Goal: Complete application form

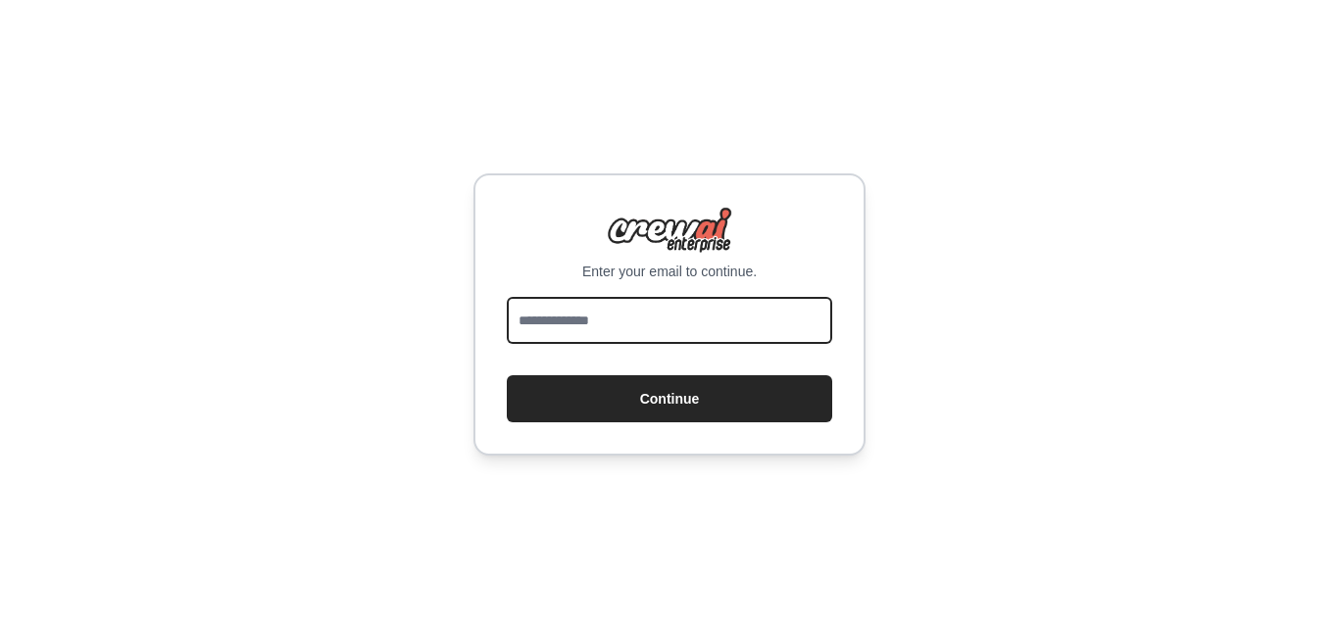
click at [719, 312] on input "email" at bounding box center [669, 320] width 325 height 47
type input "**********"
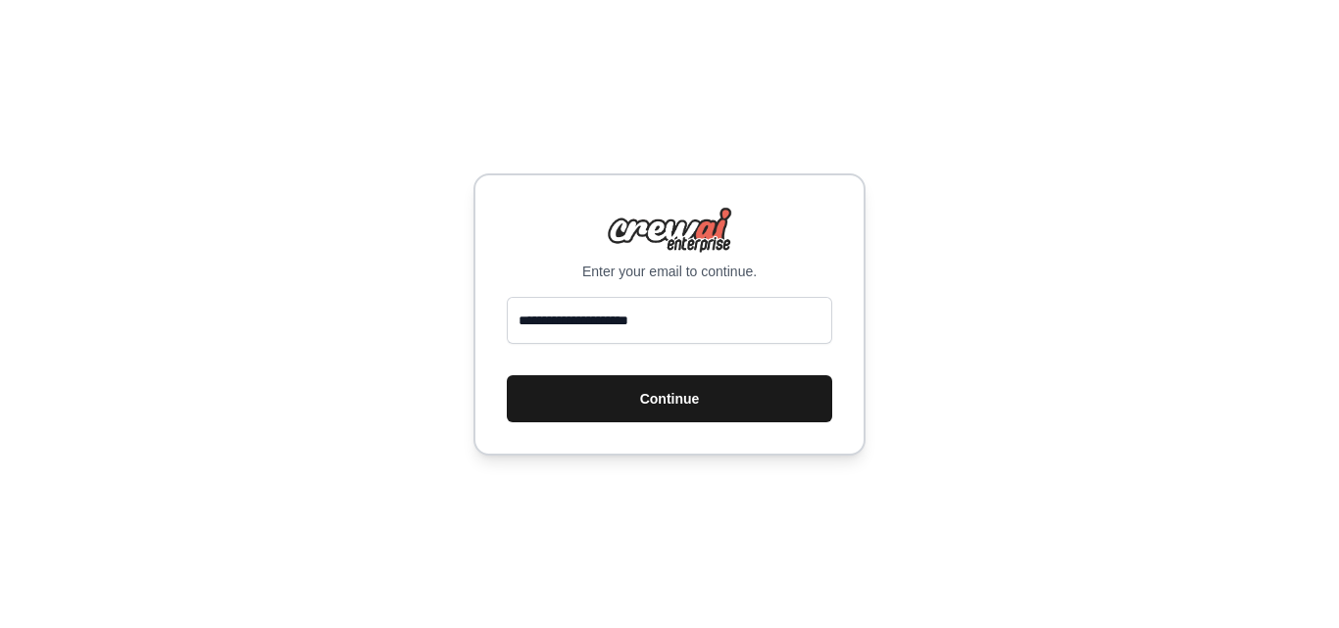
click at [723, 411] on button "Continue" at bounding box center [669, 398] width 325 height 47
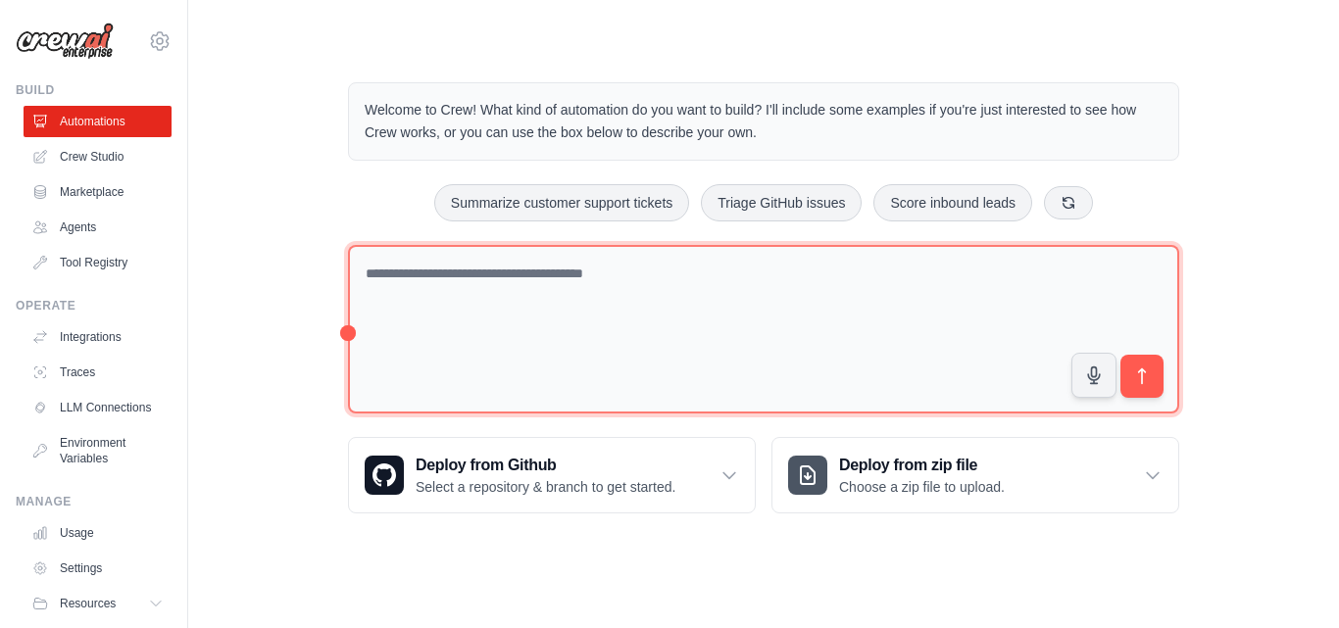
click at [863, 330] on textarea at bounding box center [763, 330] width 831 height 170
paste textarea "**********"
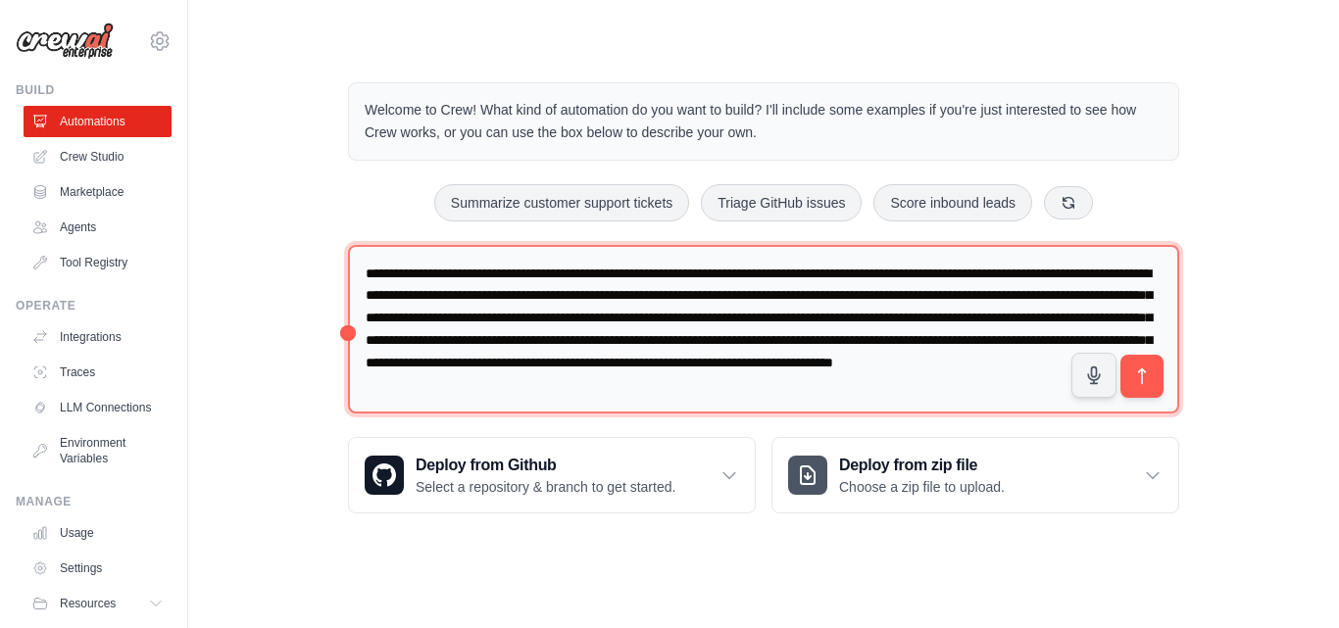
type textarea "**********"
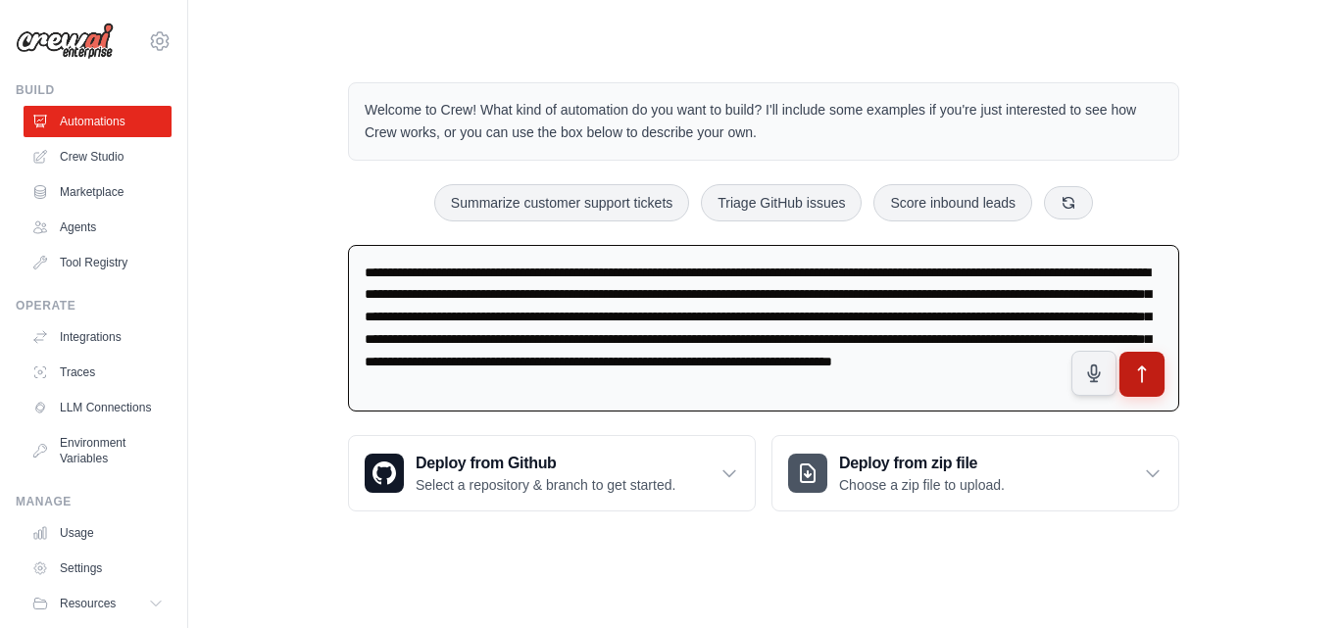
click at [1156, 371] on button "submit" at bounding box center [1141, 374] width 45 height 45
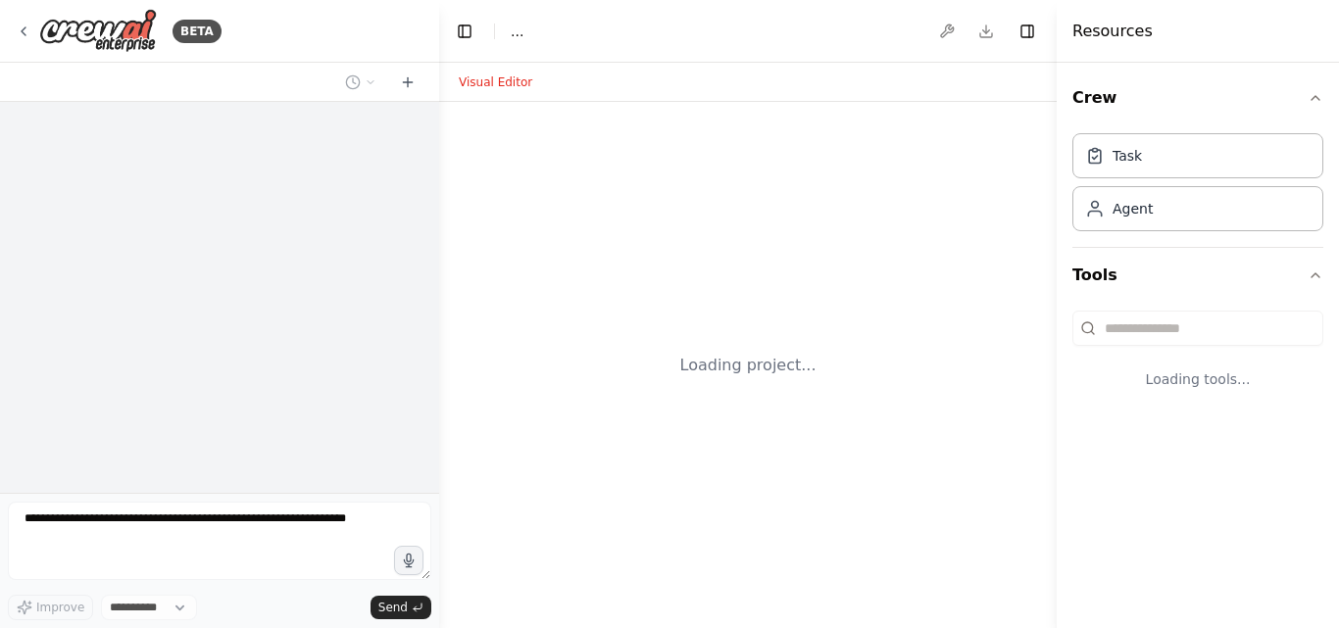
select select "****"
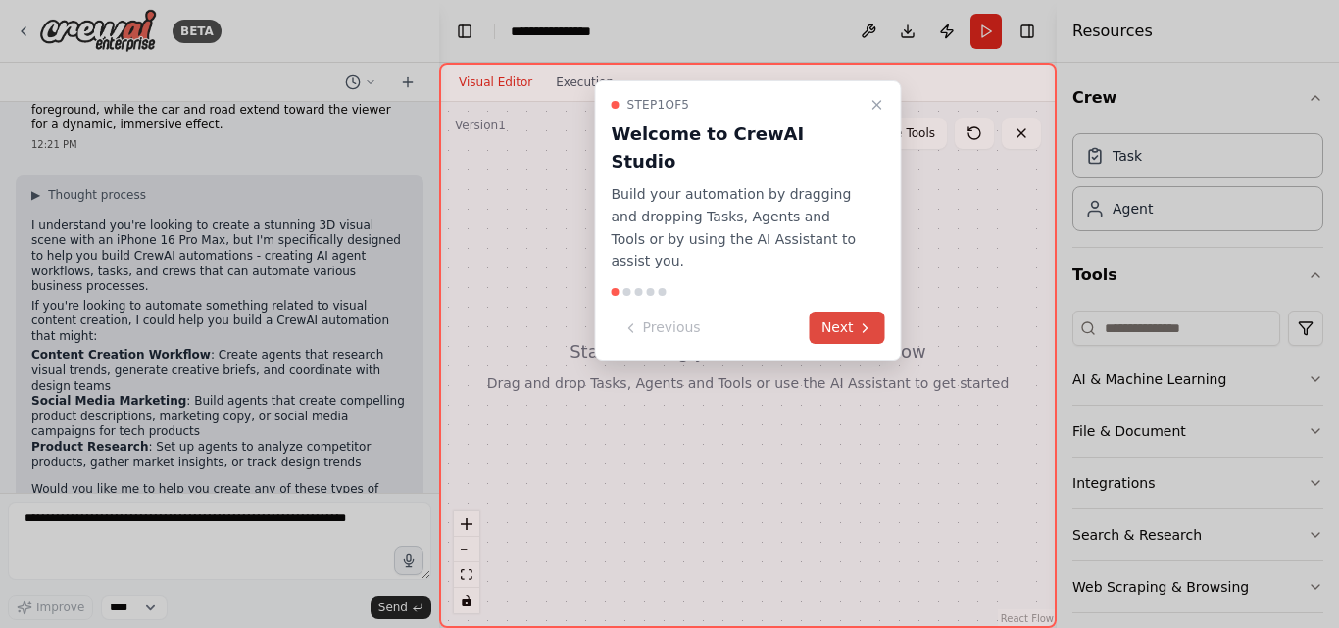
click at [854, 312] on button "Next" at bounding box center [847, 328] width 75 height 32
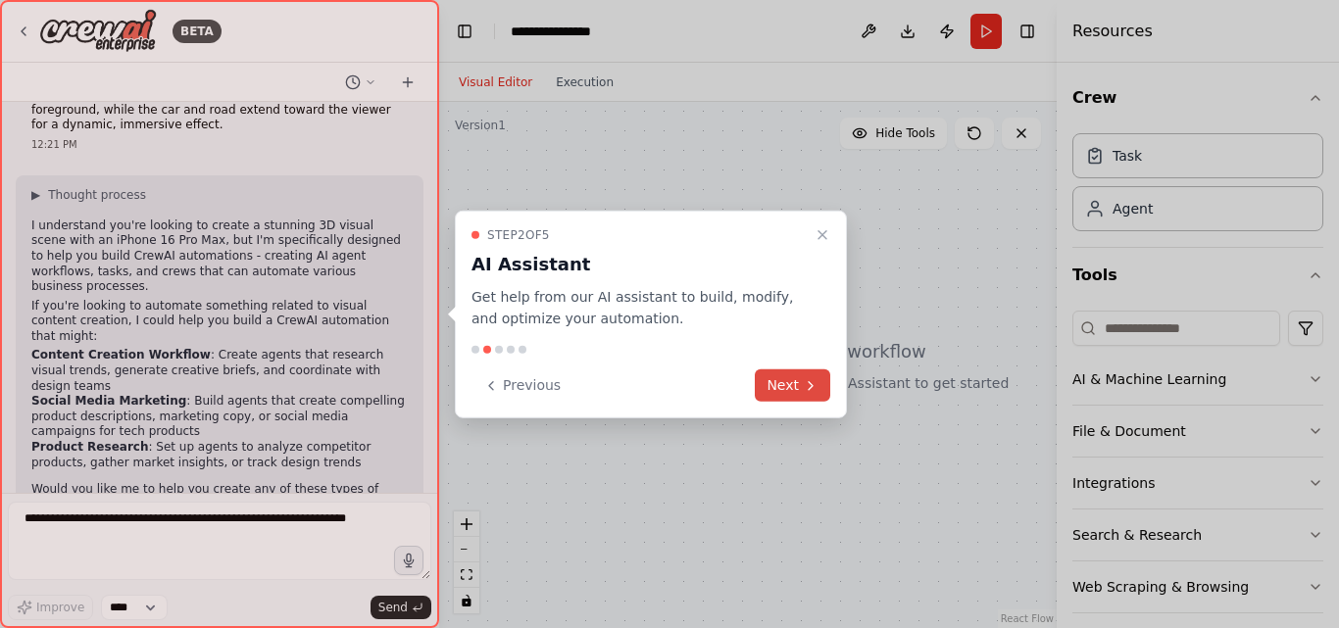
click at [785, 393] on button "Next" at bounding box center [792, 386] width 75 height 32
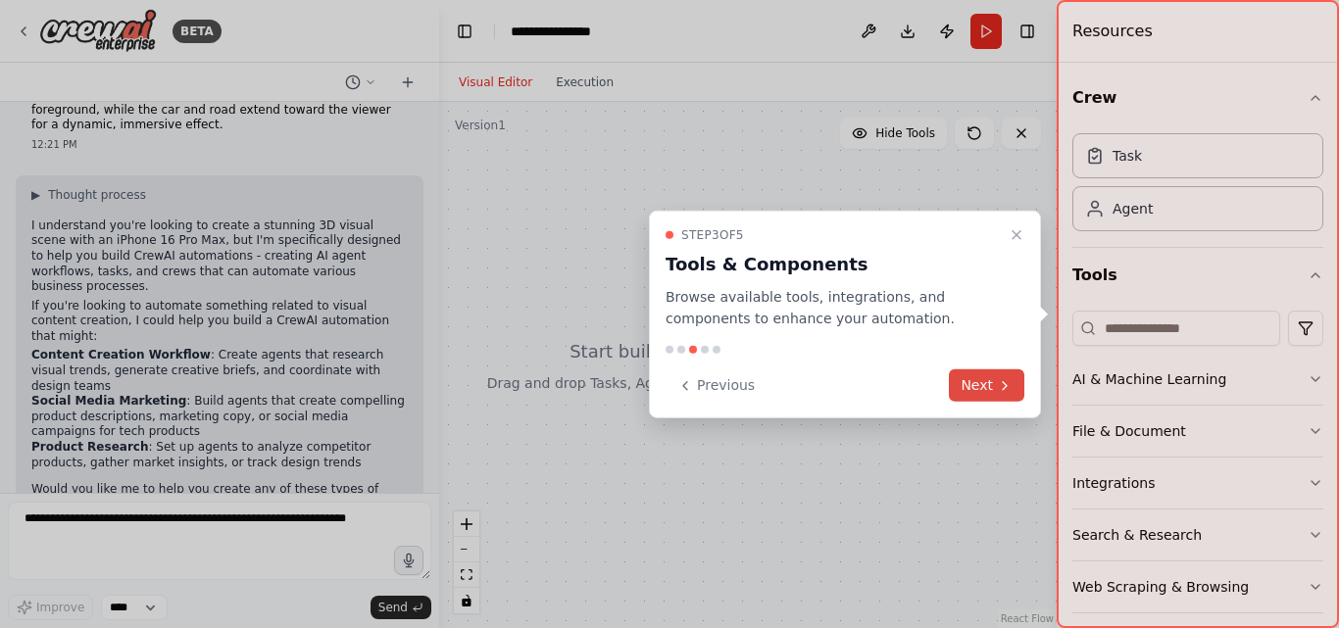
click at [981, 386] on button "Next" at bounding box center [986, 386] width 75 height 32
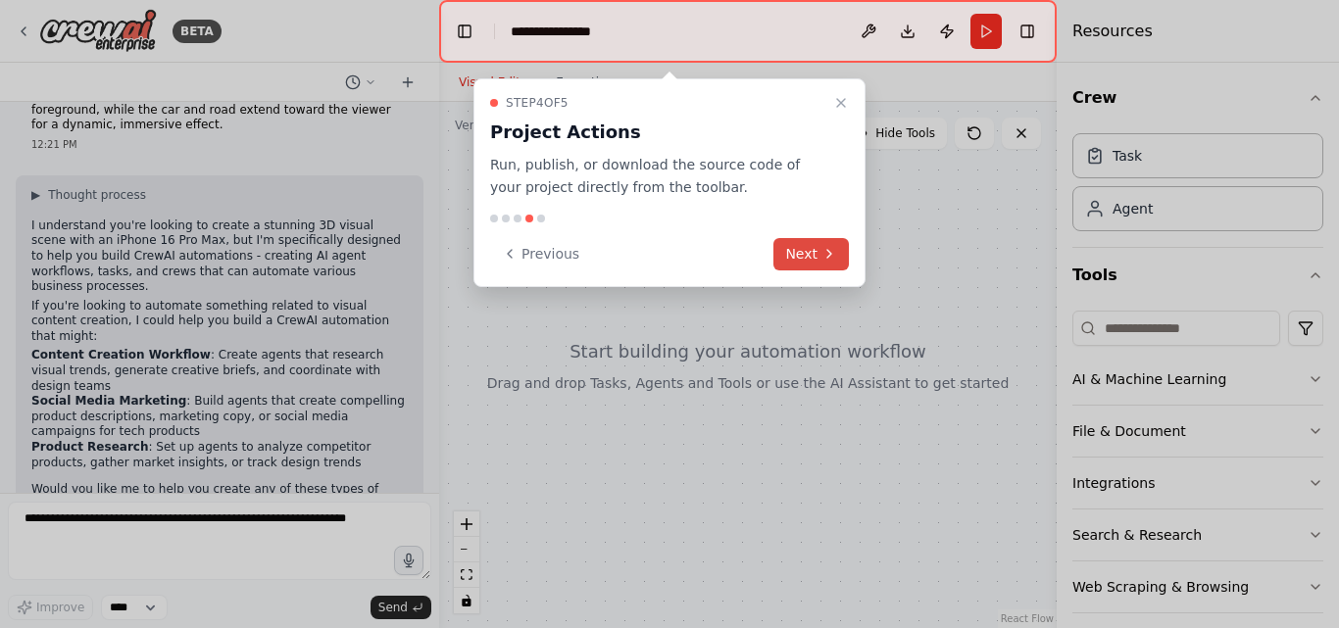
click at [824, 241] on button "Next" at bounding box center [810, 254] width 75 height 32
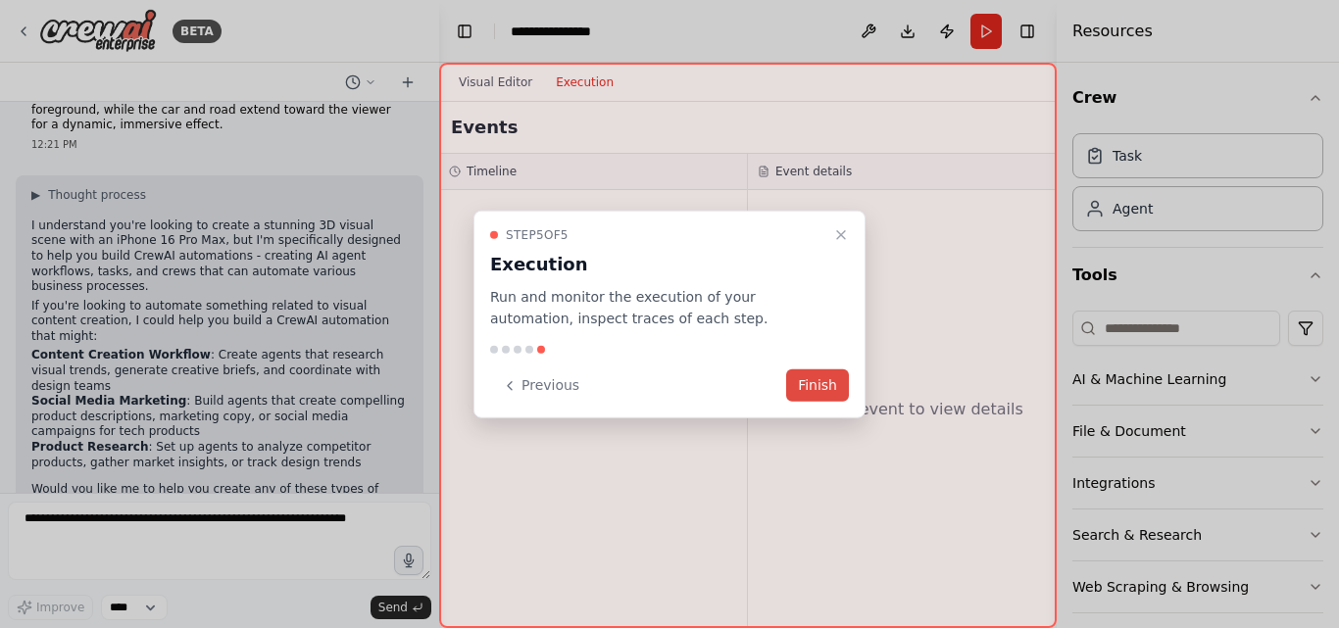
click at [814, 384] on button "Finish" at bounding box center [817, 386] width 63 height 32
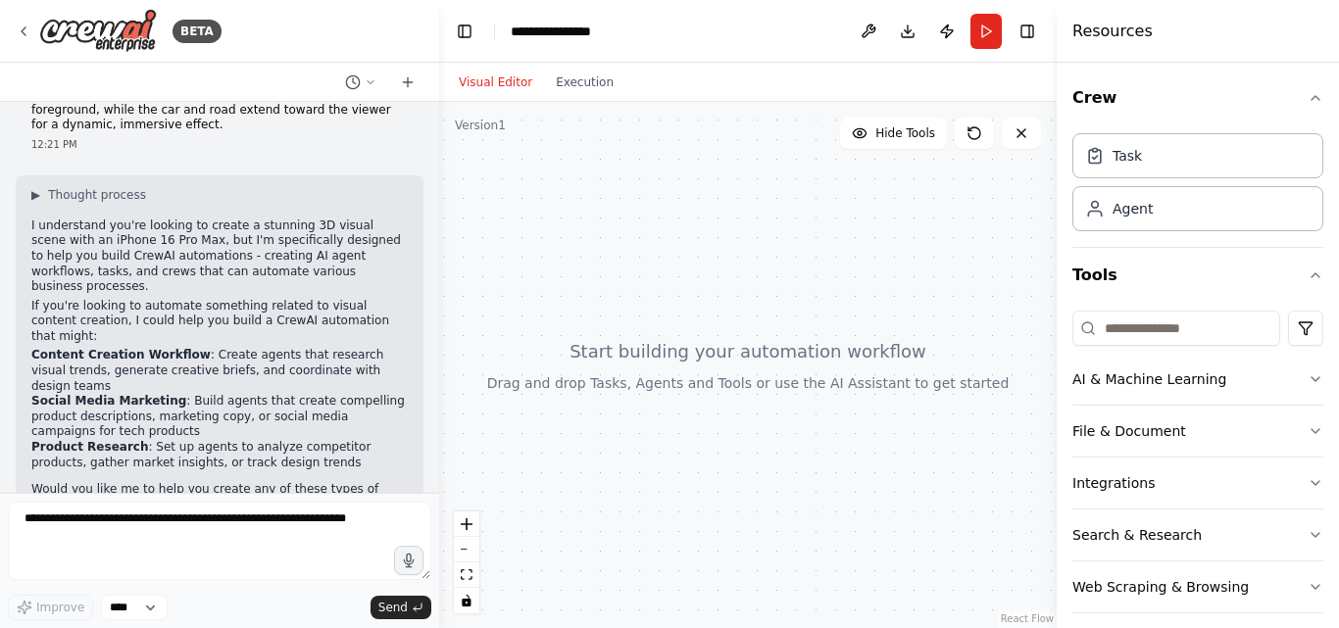
drag, startPoint x: 752, startPoint y: 335, endPoint x: 743, endPoint y: 305, distance: 31.6
click at [743, 305] on div at bounding box center [747, 365] width 617 height 526
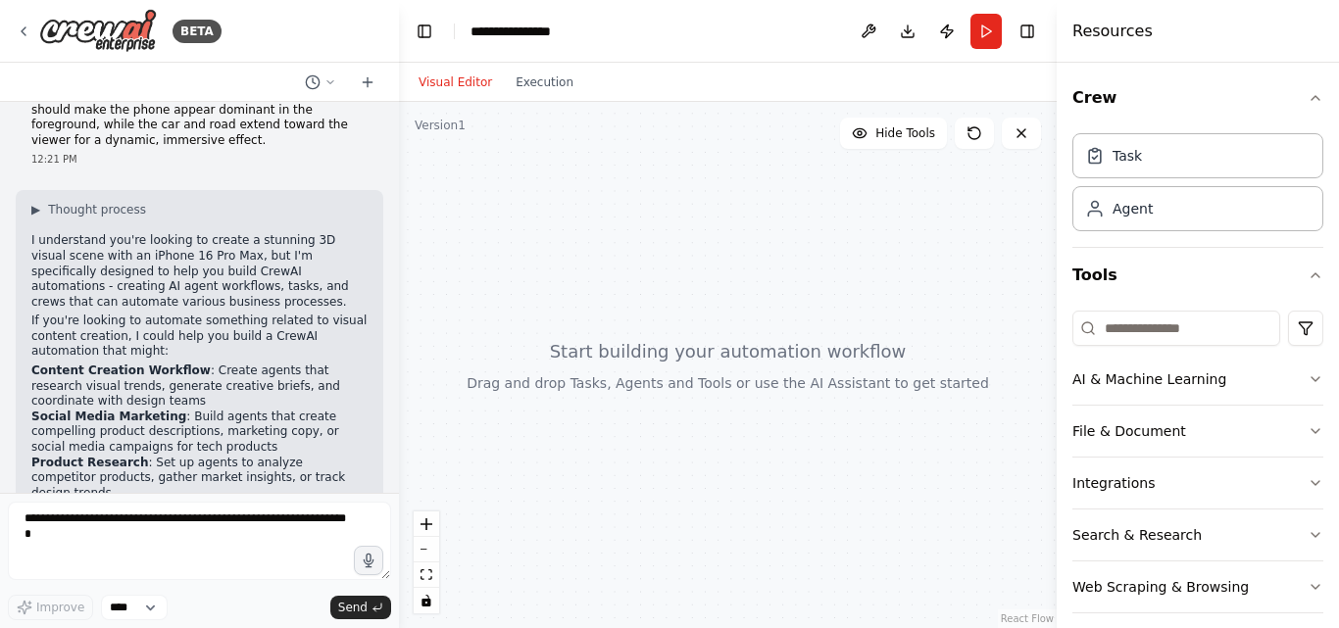
drag, startPoint x: 437, startPoint y: 197, endPoint x: 399, endPoint y: 194, distance: 38.3
click at [399, 194] on div "BETA A highly realistic scene featuring an iPhone 16 Pro Max standing upright, …" at bounding box center [669, 314] width 1339 height 628
click at [427, 550] on div "React Flow controls" at bounding box center [426, 563] width 25 height 102
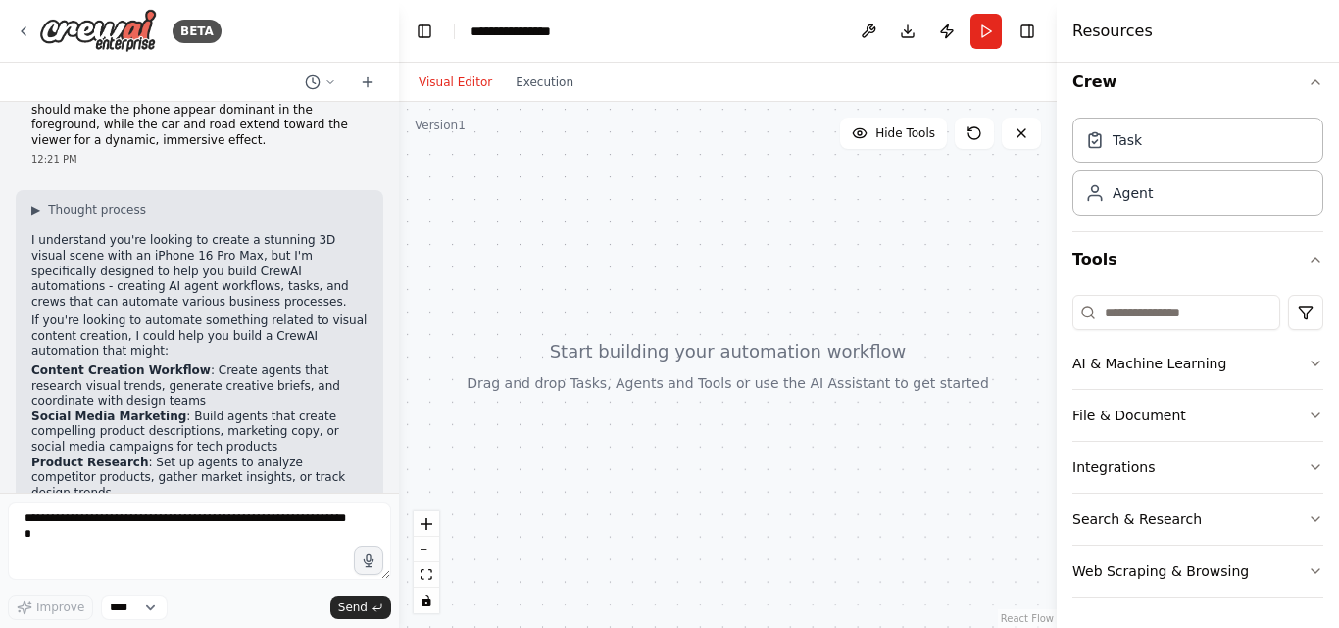
scroll to position [17, 0]
click at [1289, 352] on button "AI & Machine Learning" at bounding box center [1197, 362] width 251 height 51
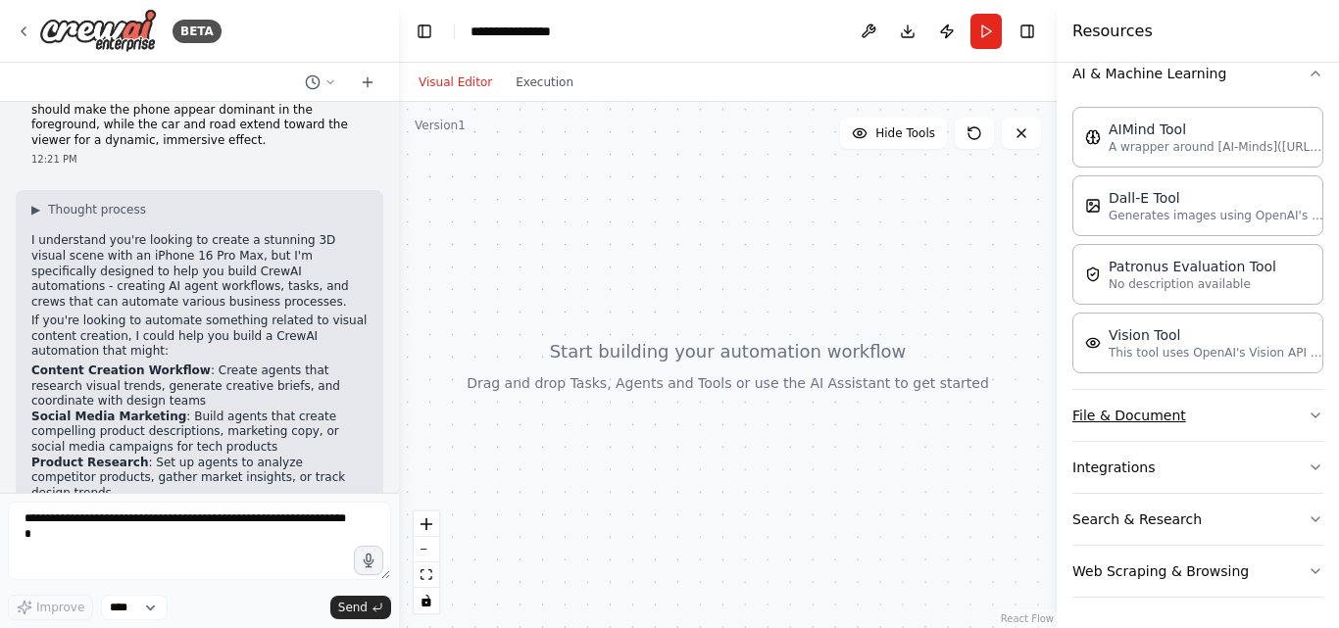
scroll to position [307, 0]
click at [1222, 416] on button "File & Document" at bounding box center [1197, 414] width 251 height 51
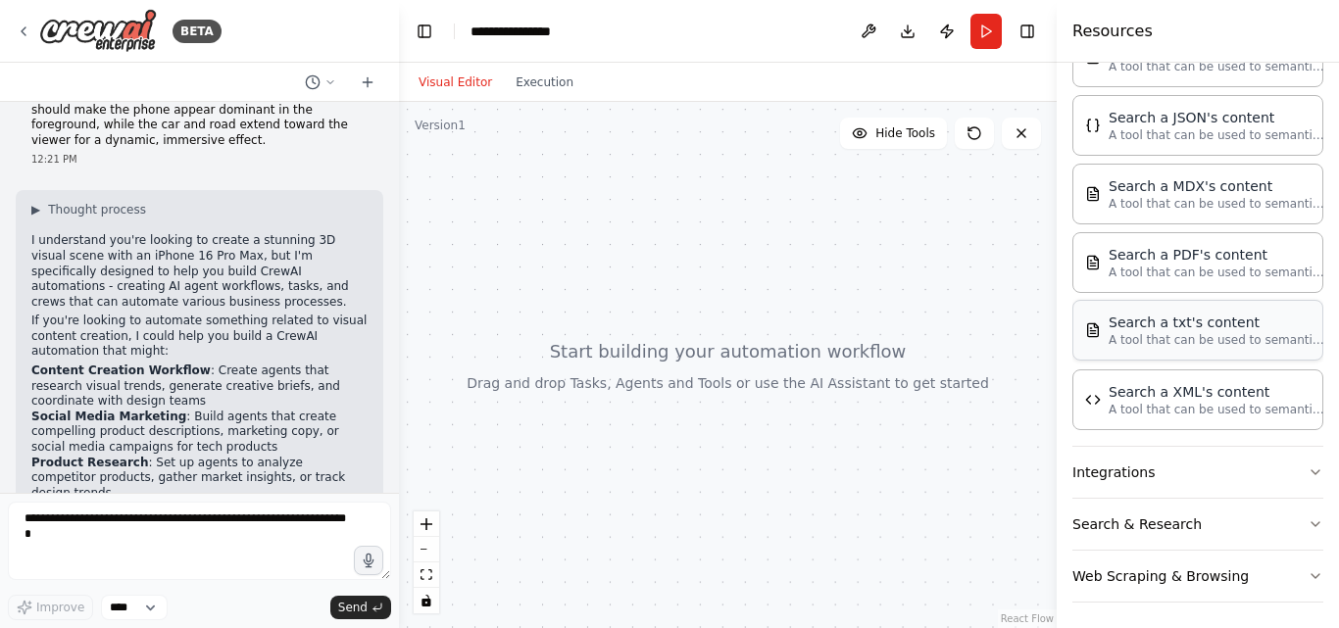
scroll to position [803, 0]
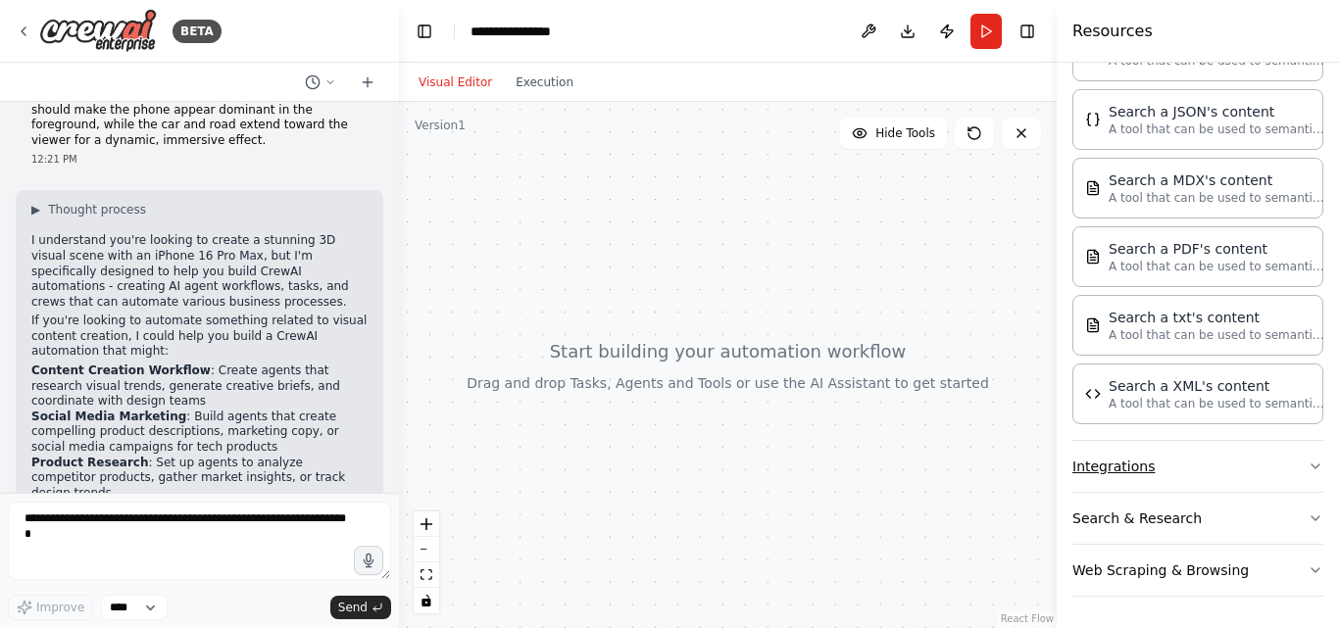
click at [1285, 459] on button "Integrations" at bounding box center [1197, 466] width 251 height 51
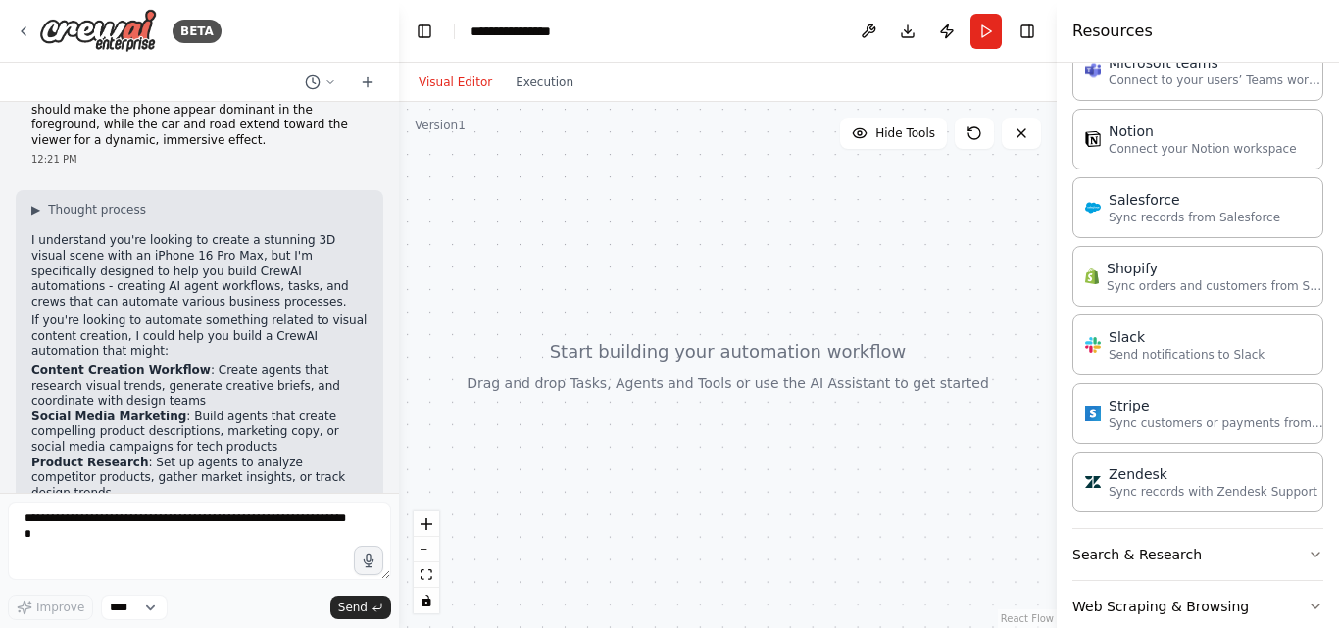
scroll to position [2122, 0]
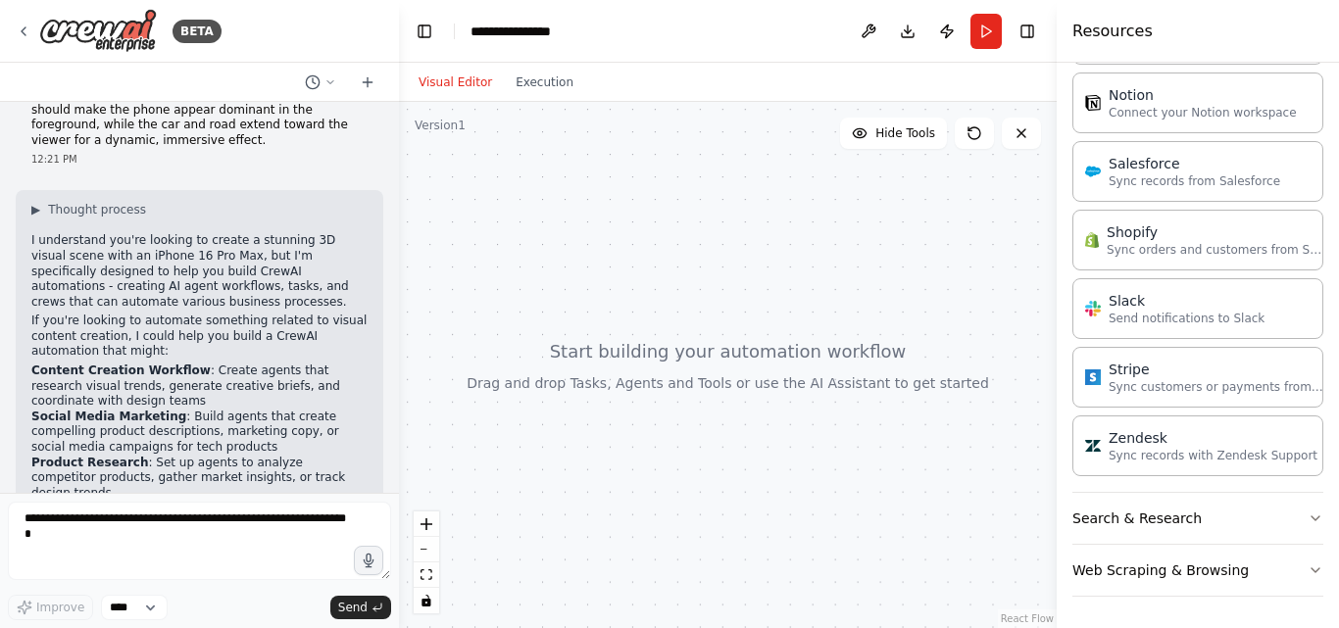
click at [940, 290] on div at bounding box center [728, 365] width 658 height 526
